Goal: Answer question/provide support: Share knowledge or assist other users

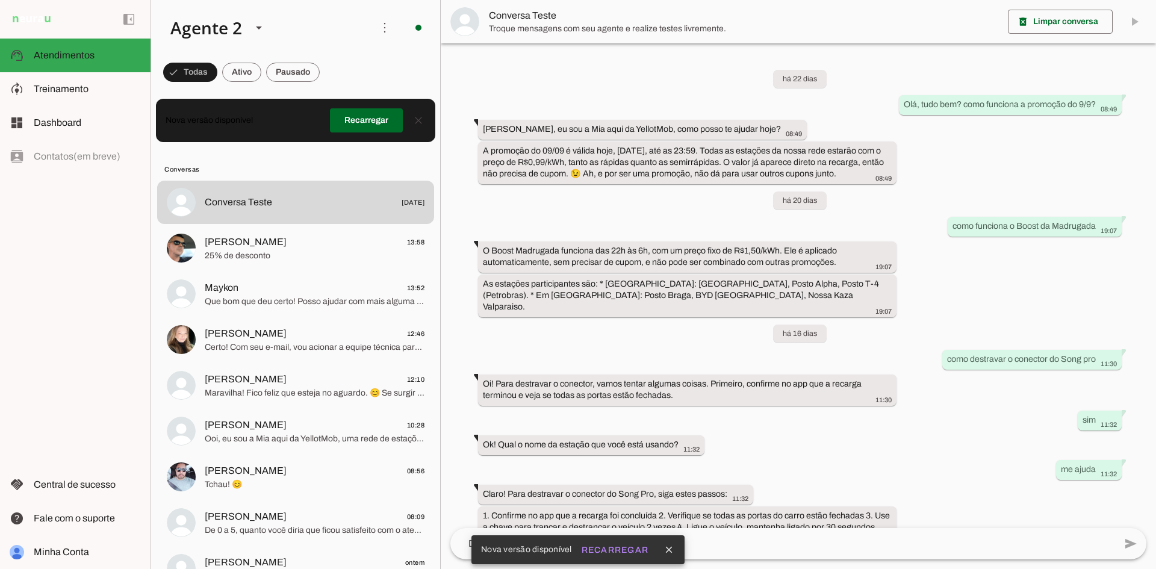
click at [354, 126] on span at bounding box center [366, 120] width 73 height 29
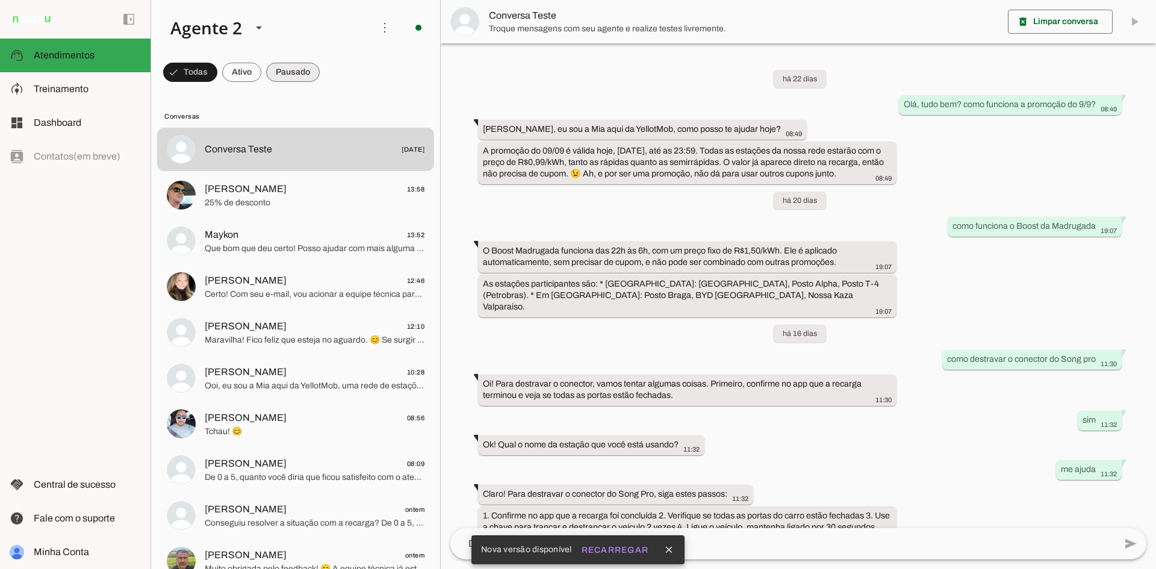
click at [308, 81] on span at bounding box center [293, 72] width 54 height 29
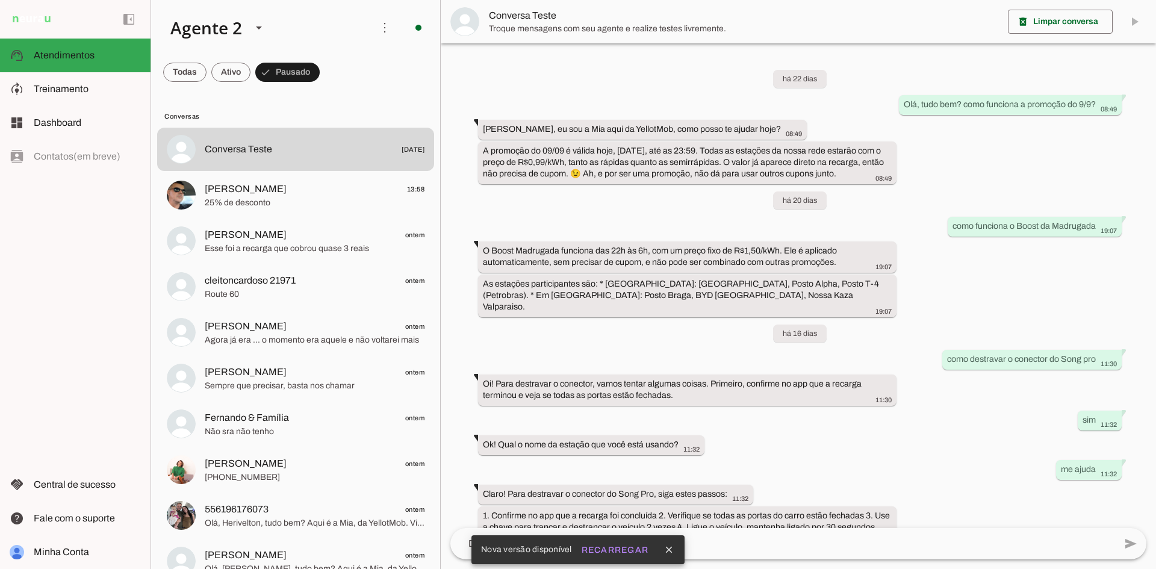
drag, startPoint x: 440, startPoint y: 39, endPoint x: 432, endPoint y: 229, distance: 189.7
click at [432, 229] on chat-list "Agente 1 Agente 2 Criar Agente Você atingiu o limite de IAs Neurau permitidas. …" at bounding box center [295, 284] width 290 height 569
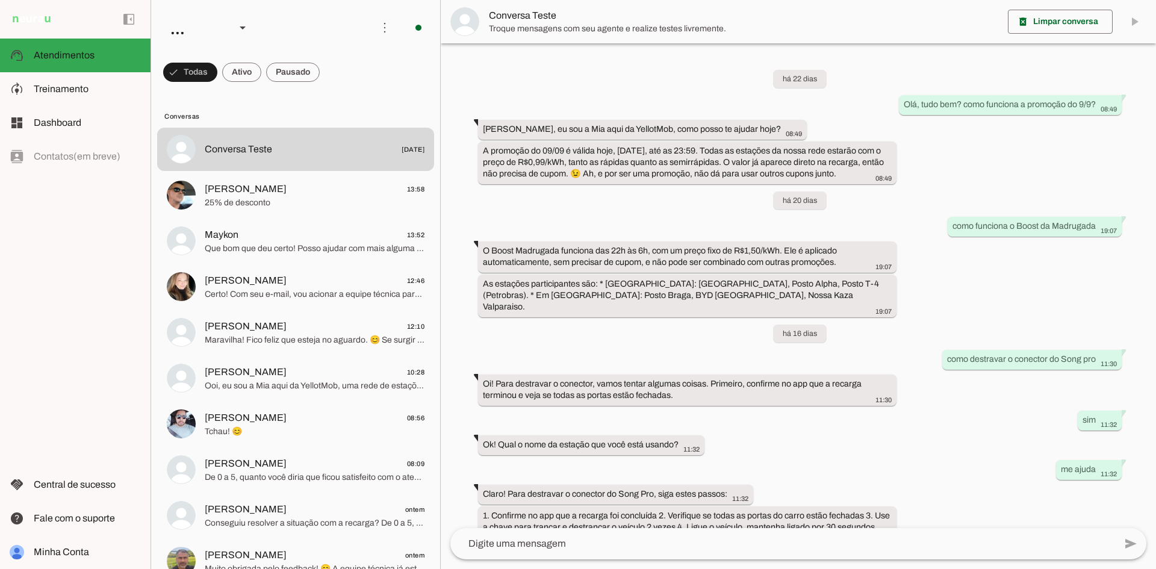
scroll to position [111, 0]
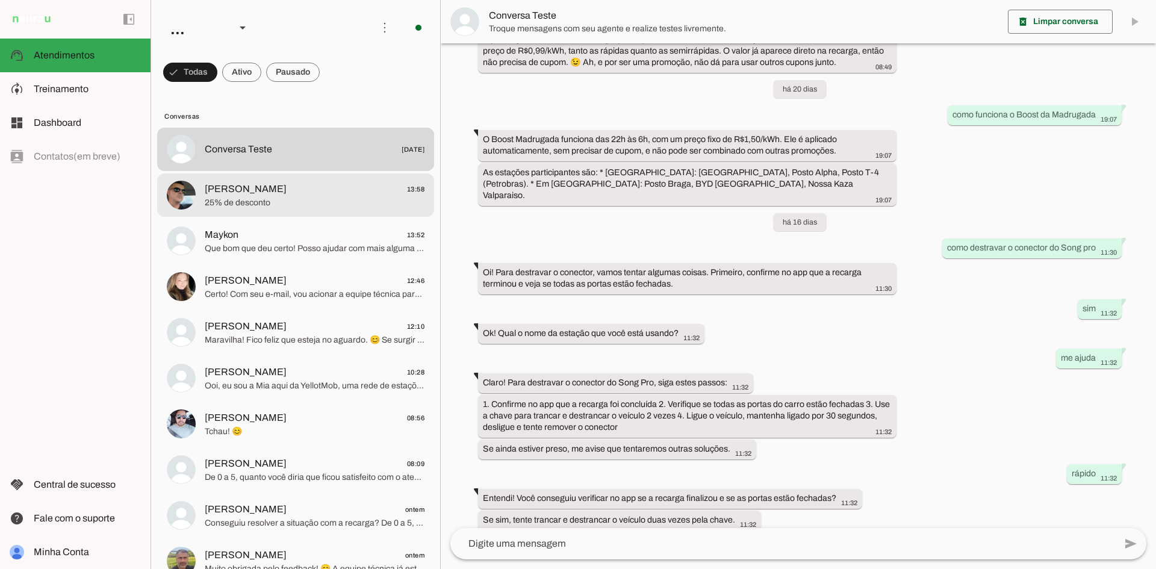
click at [265, 216] on md-item "[PERSON_NAME] 13:58 25% de desconto" at bounding box center [295, 194] width 277 height 43
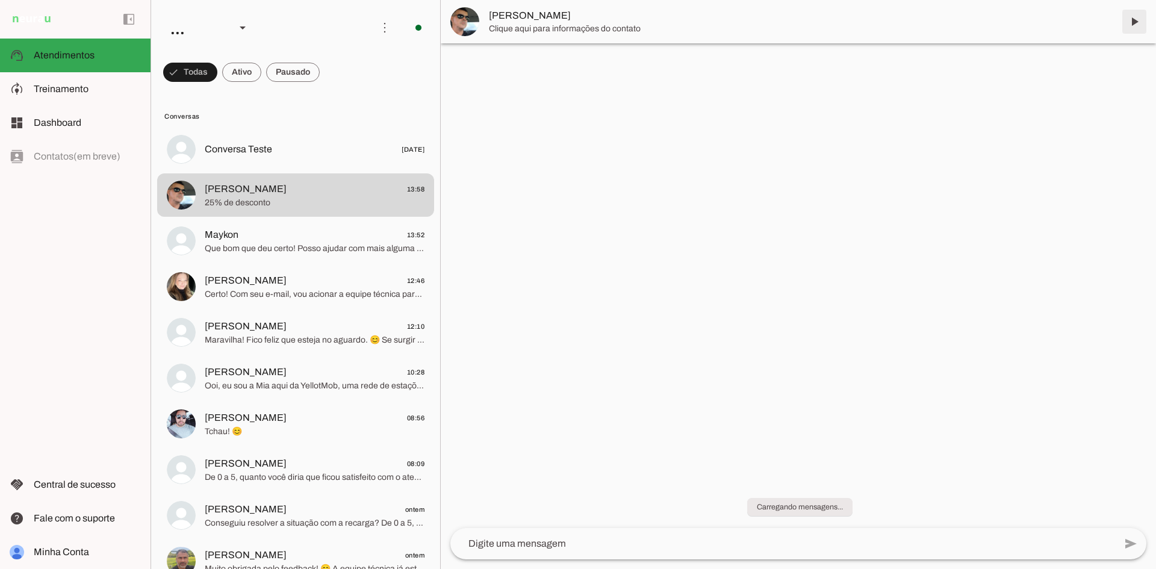
click at [1131, 21] on span at bounding box center [1133, 21] width 29 height 29
